Goal: Navigation & Orientation: Find specific page/section

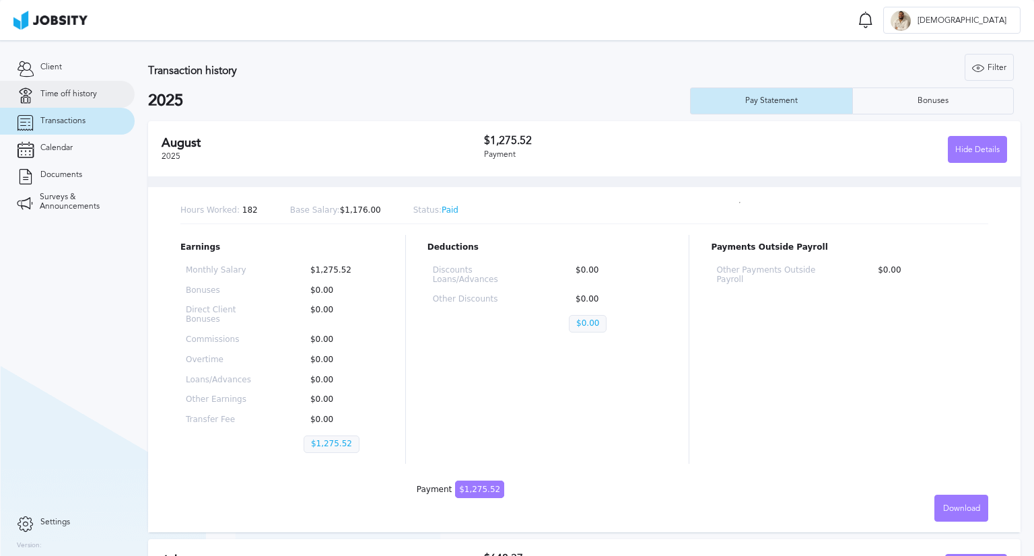
click at [49, 92] on span "Time off history" at bounding box center [68, 94] width 57 height 9
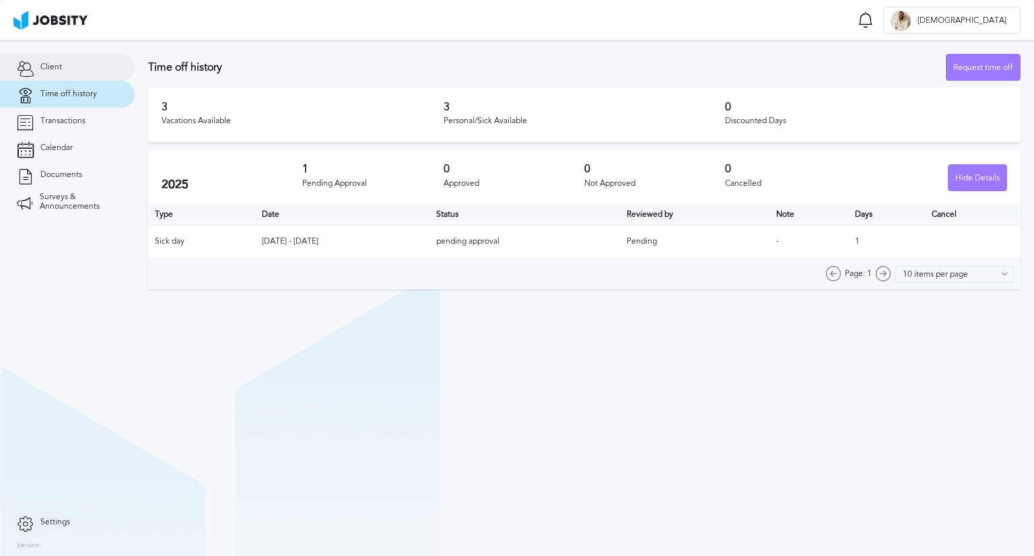
click at [50, 65] on span "Client" at bounding box center [51, 67] width 22 height 9
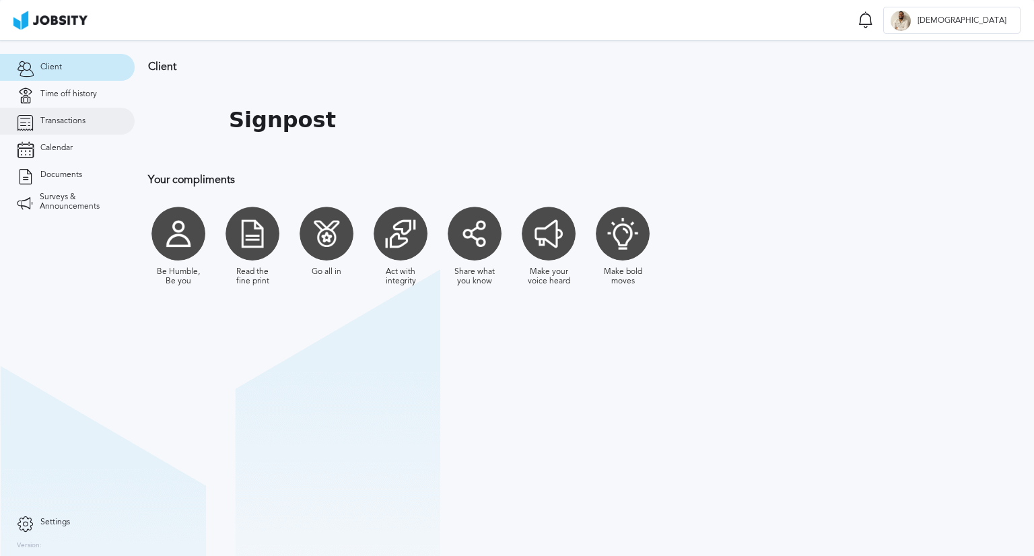
click at [65, 113] on link "Transactions" at bounding box center [67, 121] width 135 height 27
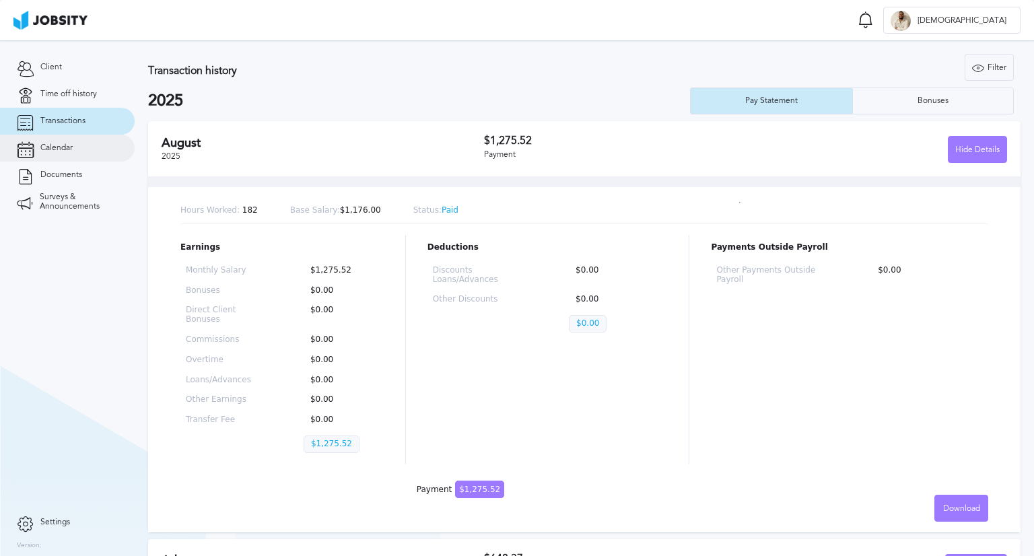
click at [78, 151] on link "Calendar" at bounding box center [67, 148] width 135 height 27
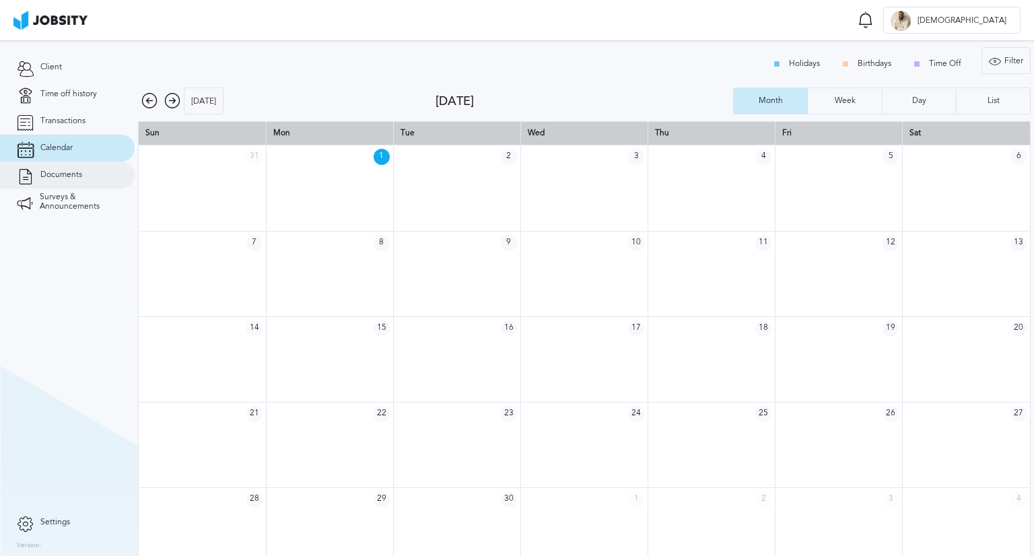
click at [67, 182] on link "Documents" at bounding box center [67, 175] width 135 height 27
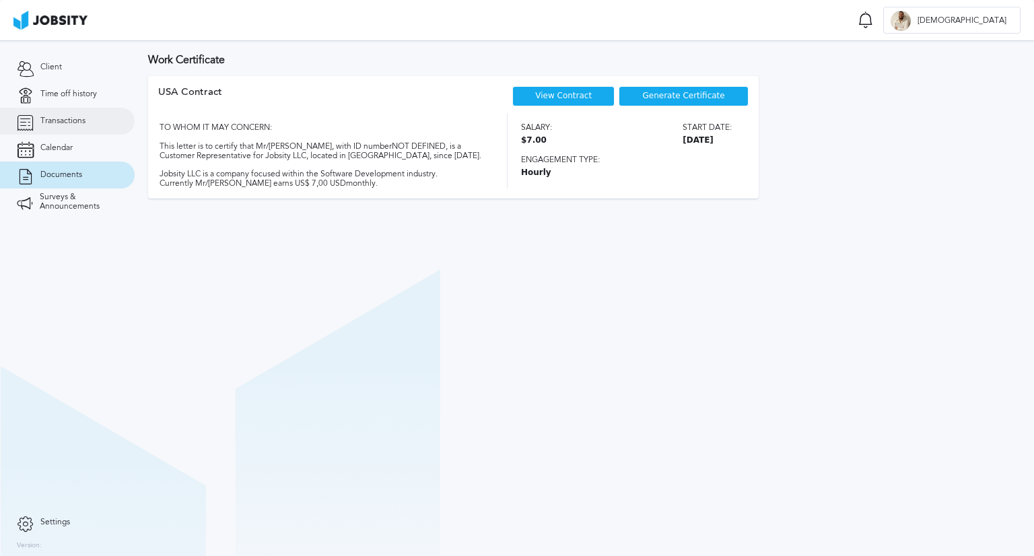
click at [54, 131] on link "Transactions" at bounding box center [67, 121] width 135 height 27
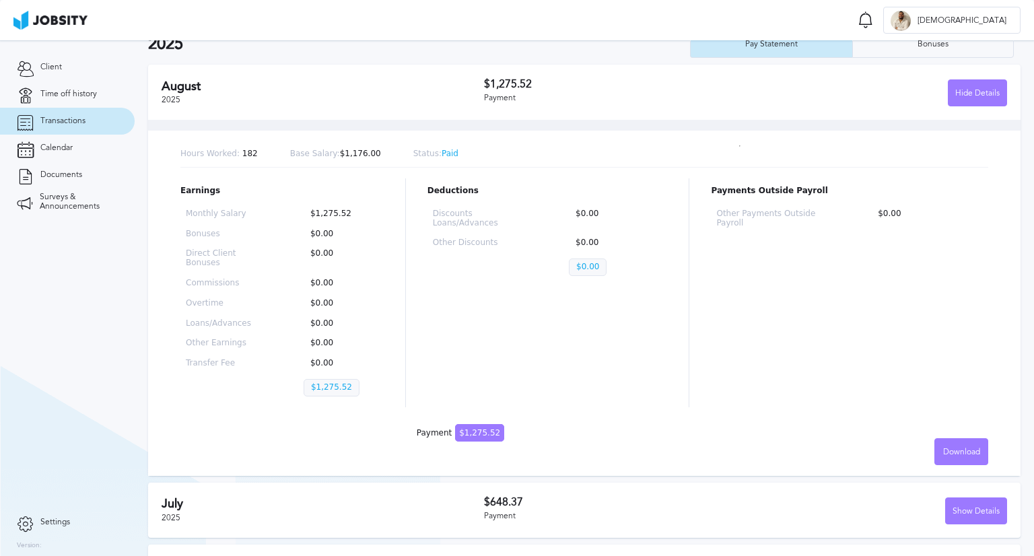
scroll to position [107, 0]
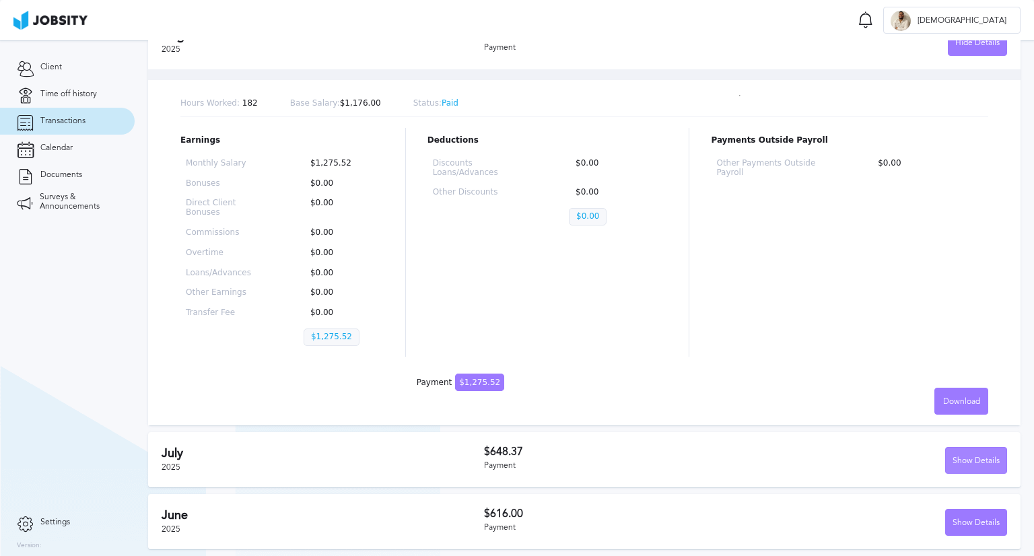
click at [959, 455] on div "Show Details" at bounding box center [976, 461] width 61 height 27
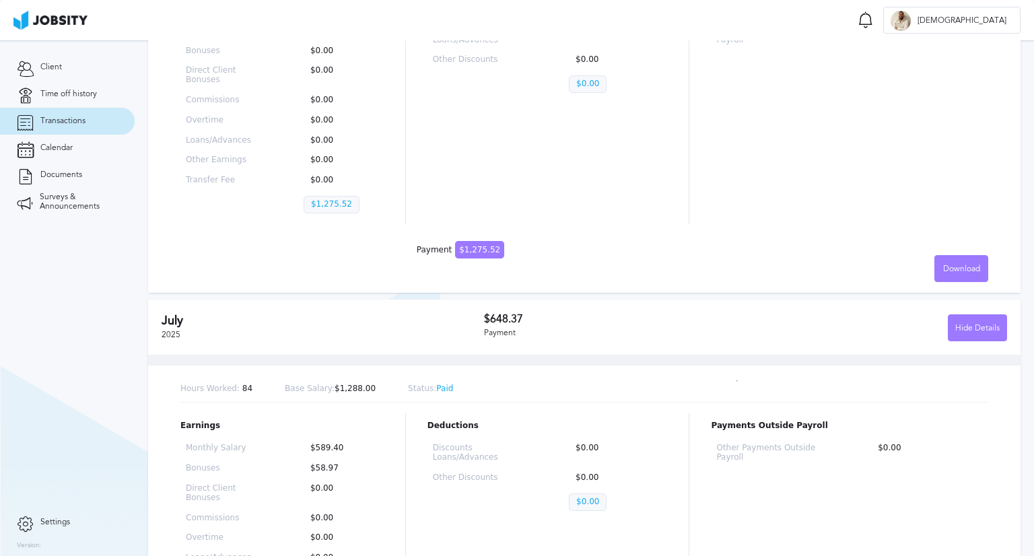
scroll to position [0, 0]
